Goal: Check status: Check status

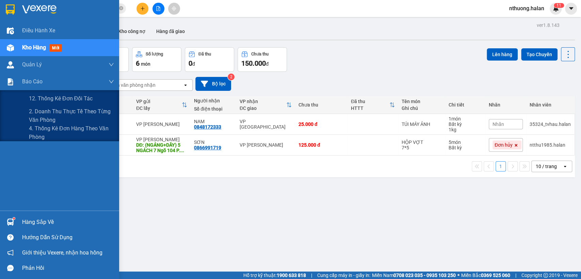
click at [42, 118] on span "2. Doanh thu thực tế theo từng văn phòng" at bounding box center [71, 115] width 85 height 17
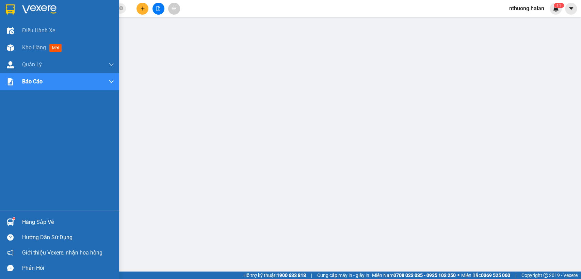
click at [46, 217] on div "Hàng sắp về" at bounding box center [68, 222] width 92 height 10
click at [19, 217] on div "Điều hành xe Kho hàng mới Quản [PERSON_NAME] lý chuyến Quản lý kiểm kho Báo cáo…" at bounding box center [59, 139] width 119 height 279
click at [19, 217] on div "Hàng sắp về" at bounding box center [59, 221] width 119 height 15
click at [25, 50] on span "Kho hàng" at bounding box center [34, 47] width 24 height 6
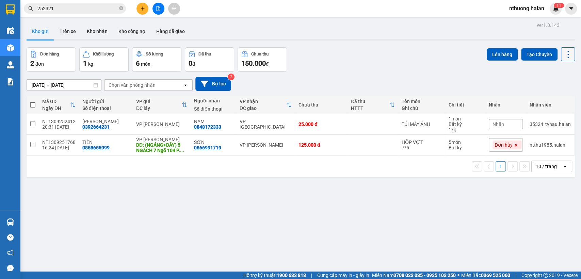
click at [565, 54] on icon at bounding box center [568, 55] width 10 height 10
click at [549, 97] on span "Làm mới" at bounding box center [552, 97] width 19 height 7
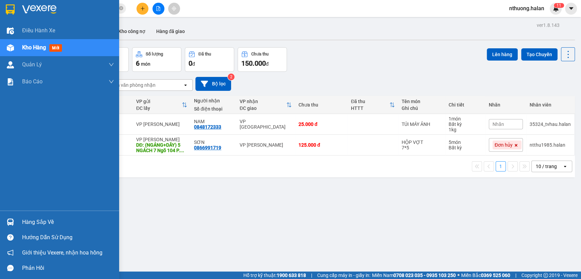
click at [53, 220] on div "Hàng sắp về" at bounding box center [68, 222] width 92 height 10
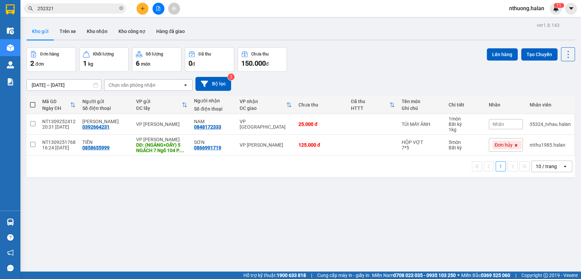
click at [384, 221] on section "Kết quả tìm kiếm ( 134 ) Bộ lọc Mã ĐH Trạng thái Món hàng Thu hộ Tổng cước Chưa…" at bounding box center [290, 139] width 581 height 279
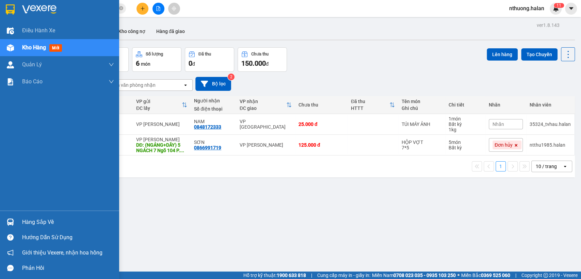
click at [25, 212] on div "Hàng sắp về Hướng dẫn sử dụng Giới thiệu Vexere, nhận hoa hồng Phản hồi" at bounding box center [59, 243] width 119 height 65
click at [39, 218] on div "Hàng sắp về" at bounding box center [68, 222] width 92 height 10
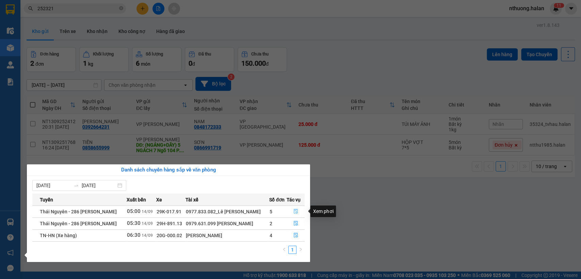
click at [296, 210] on icon "file-done" at bounding box center [295, 211] width 5 height 5
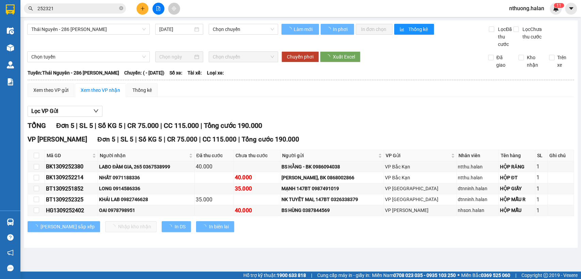
type input "[DATE]"
